Goal: Check status: Check status

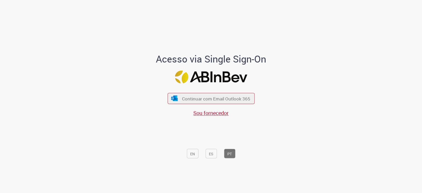
click at [191, 108] on div "Continuar com Email Outlook 365 Sou fornecedor" at bounding box center [210, 102] width 87 height 30
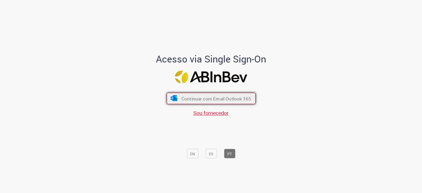
click at [198, 98] on font "Continuar com Email Outlook 365" at bounding box center [216, 98] width 70 height 6
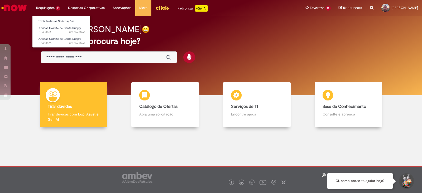
click at [49, 8] on li "Requisições 2 Exibir Todas as Solicitações Dúvidas Comite de Gente Supply um di…" at bounding box center [48, 8] width 32 height 16
click at [66, 23] on link "Exibir Todas as Solicitações" at bounding box center [61, 21] width 58 height 6
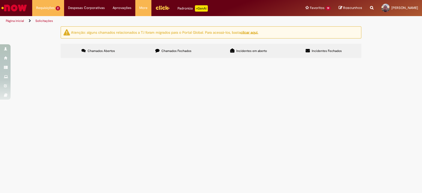
click at [0, 0] on td at bounding box center [0, 0] width 0 height 0
click at [0, 0] on span "R13453561" at bounding box center [0, 0] width 0 height 0
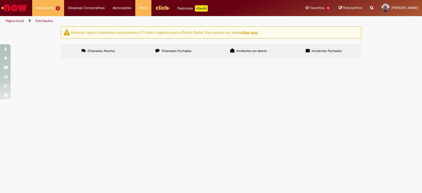
click at [0, 0] on td "R13453561" at bounding box center [0, 0] width 0 height 0
click at [0, 0] on td "Dúvidas Comite de Gente Supply" at bounding box center [0, 0] width 0 height 0
click at [0, 0] on span "Dúvidas Comite de Gente Supply" at bounding box center [0, 0] width 0 height 0
click at [0, 0] on div "Exportar como PDF Exportar como Excel Exportar como CSV Itens solicitados Númer…" at bounding box center [0, 0] width 0 height 0
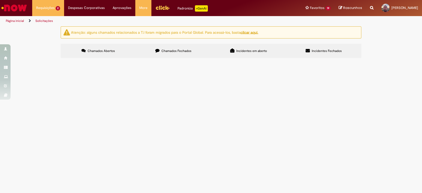
click at [0, 0] on span "Dúvidas Comite de Gente Supply" at bounding box center [0, 0] width 0 height 0
click at [0, 0] on td at bounding box center [0, 0] width 0 height 0
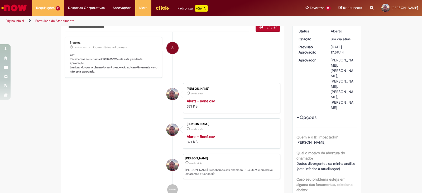
scroll to position [66, 0]
